Goal: Task Accomplishment & Management: Manage account settings

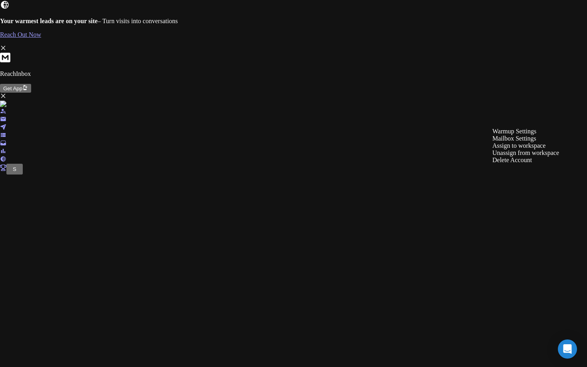
click at [535, 142] on div "Mailbox Settings" at bounding box center [526, 138] width 67 height 7
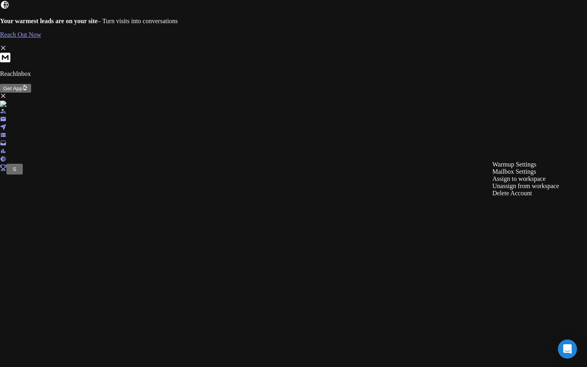
click at [530, 175] on div "Mailbox Settings" at bounding box center [526, 171] width 67 height 7
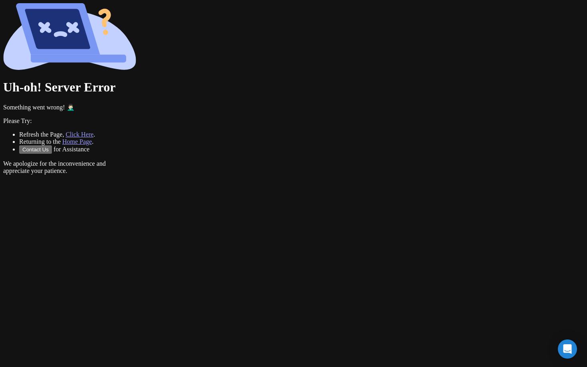
click at [161, 109] on div "Uh-oh! Server Error Something went wrong! 🤦🏻‍♂️ Please Try: Refresh the Page, C…" at bounding box center [293, 88] width 581 height 171
